Goal: Feedback & Contribution: Contribute content

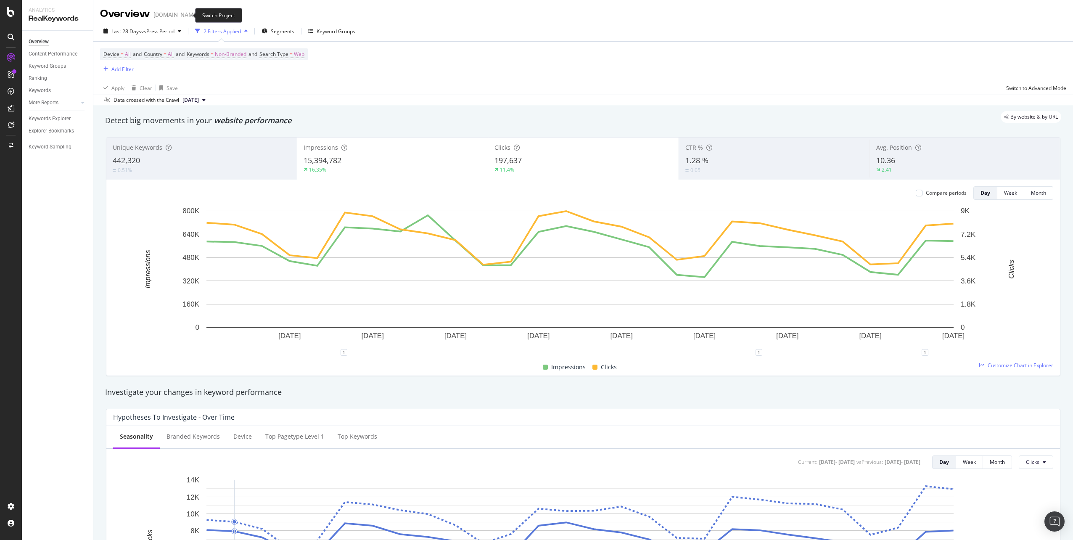
click at [202, 14] on icon "arrow-right-arrow-left" at bounding box center [204, 15] width 5 height 6
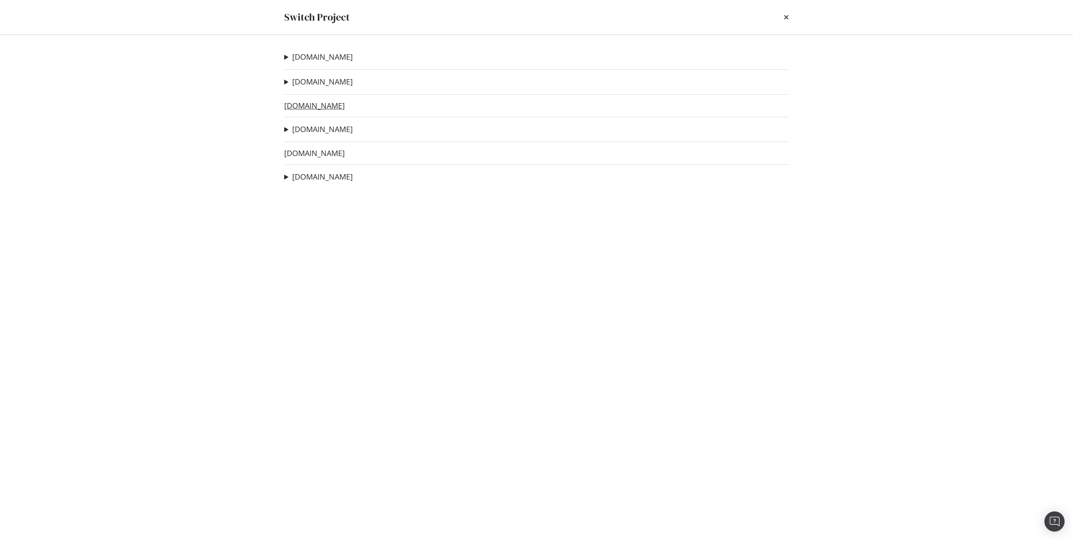
click at [312, 103] on link "[DOMAIN_NAME]" at bounding box center [314, 105] width 61 height 9
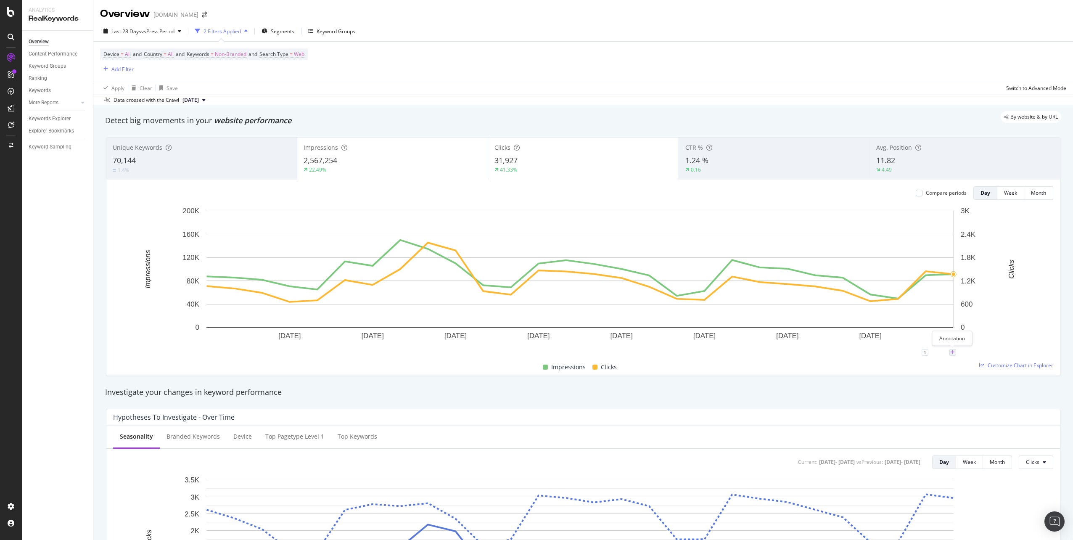
click at [953, 351] on icon "plus" at bounding box center [952, 352] width 5 height 5
click at [965, 273] on input "[DATE]" at bounding box center [941, 274] width 53 height 16
click at [961, 273] on input "[DATE]" at bounding box center [941, 274] width 53 height 16
type input "[DATE]"
click at [936, 301] on textarea at bounding box center [952, 302] width 75 height 26
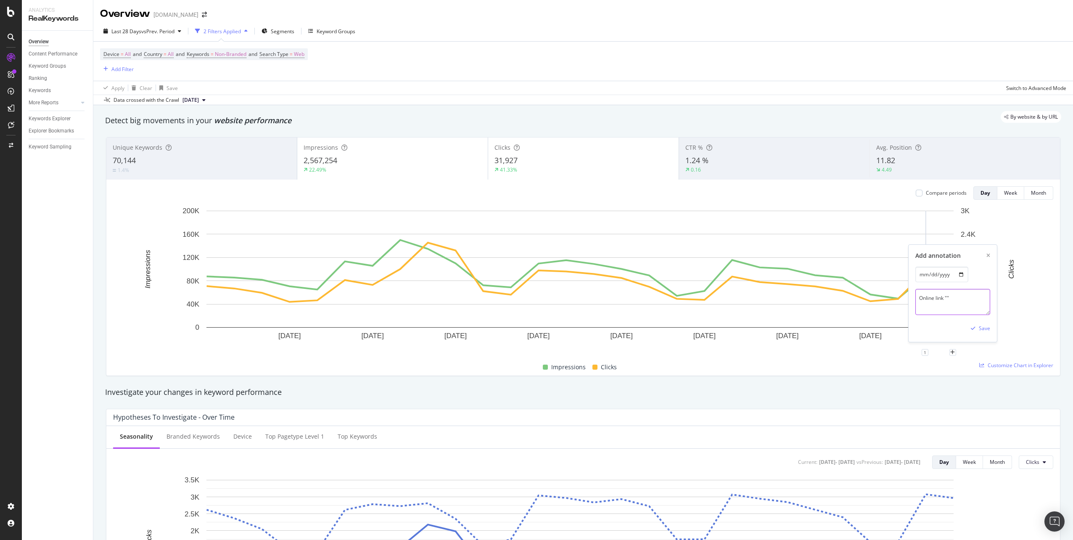
paste textarea "[DOMAIN_NAME]"
paste textarea "[URL][DOMAIN_NAME]"
type textarea "Online link "[DOMAIN_NAME]" verso la HP da [URL][DOMAIN_NAME]"
click at [982, 331] on div "Save" at bounding box center [983, 327] width 11 height 7
